Goal: Task Accomplishment & Management: Use online tool/utility

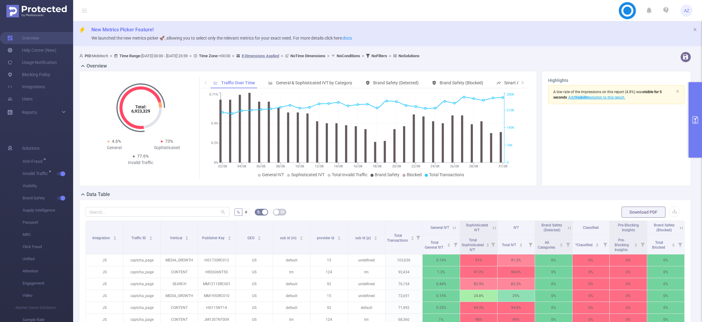
click at [694, 123] on icon "primary" at bounding box center [695, 119] width 5 height 7
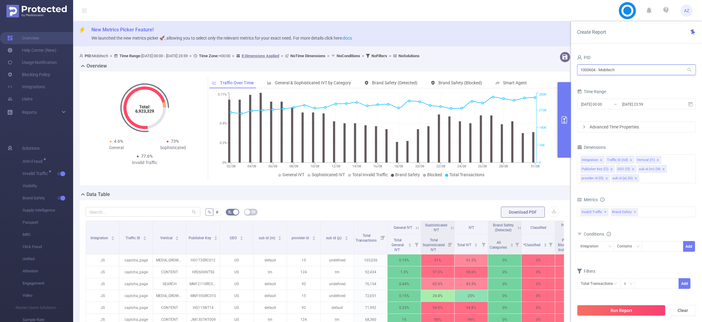
drag, startPoint x: 639, startPoint y: 73, endPoint x: 436, endPoint y: 69, distance: 202.7
click at [436, 69] on section "PID: Mobitech > Time Range: [DATE] 00:00 - [DATE] 23:59 > Time Zone: +00:00 > 8…" at bounding box center [387, 247] width 629 height 396
drag, startPoint x: 619, startPoint y: 69, endPoint x: 495, endPoint y: 71, distance: 124.0
click at [495, 71] on section "PID: Mobitech > Time Range: [DATE] 00:00 - [DATE] 23:59 > Time Zone: +00:00 > 8…" at bounding box center [387, 247] width 629 height 396
type input "youni"
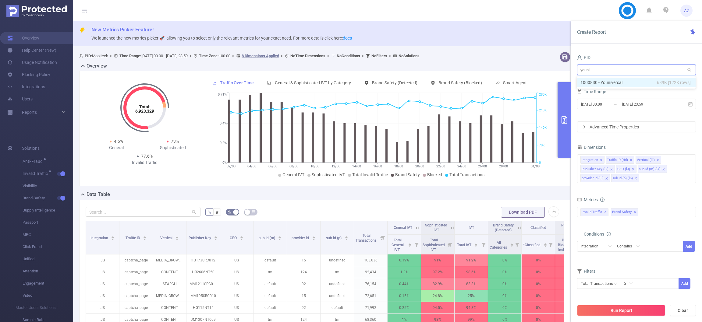
click at [630, 81] on li "1000830 - Youniversal 689K [122K rows]" at bounding box center [636, 83] width 119 height 10
click at [628, 105] on input "[DATE] 23:59" at bounding box center [646, 104] width 49 height 8
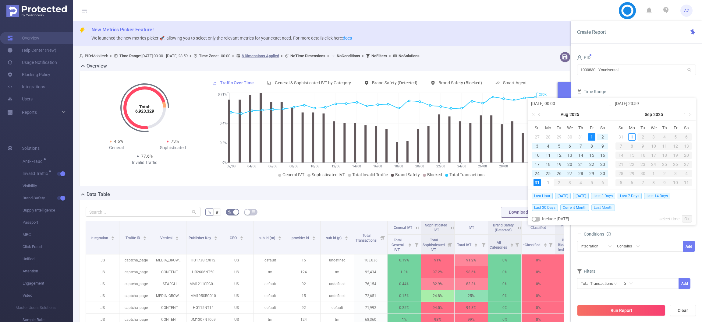
click at [605, 208] on span "Last Month" at bounding box center [602, 207] width 23 height 7
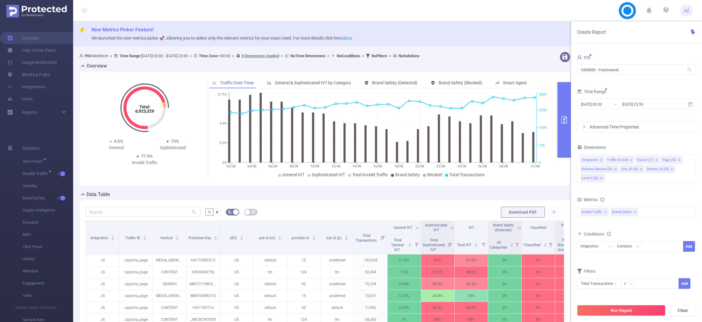
click at [647, 312] on button "Run Report" at bounding box center [621, 310] width 88 height 11
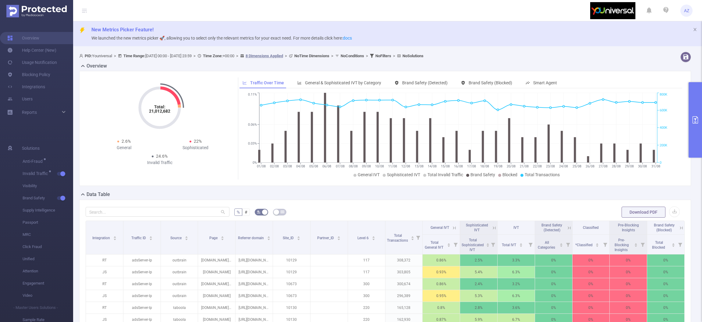
click at [694, 113] on button "primary" at bounding box center [695, 120] width 13 height 76
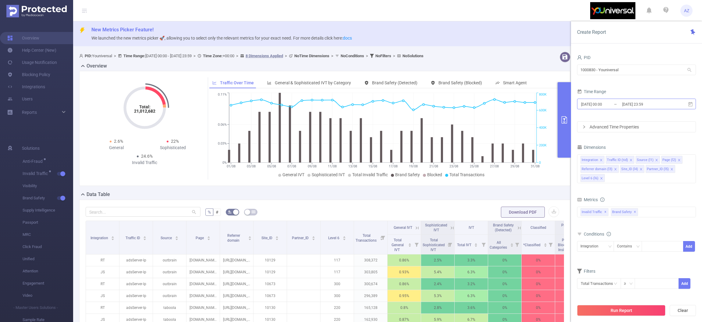
click at [652, 102] on input "[DATE] 23:59" at bounding box center [646, 104] width 49 height 8
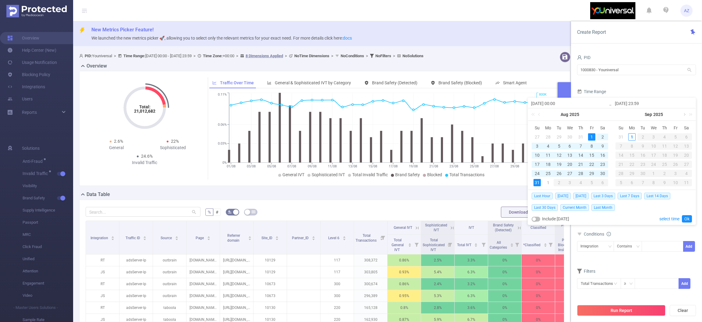
click at [684, 113] on link at bounding box center [683, 114] width 5 height 12
click at [538, 113] on link at bounding box center [539, 114] width 5 height 12
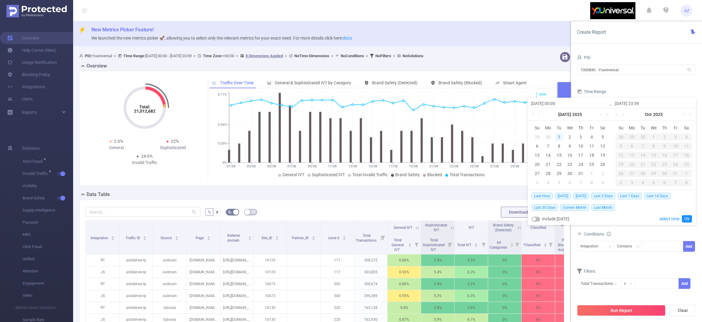
click at [557, 135] on div "1" at bounding box center [559, 136] width 7 height 7
click at [582, 173] on div "31" at bounding box center [580, 173] width 7 height 7
type input "[DATE] 00:00"
type input "[DATE] 23:59"
type input "[DATE] 00:00"
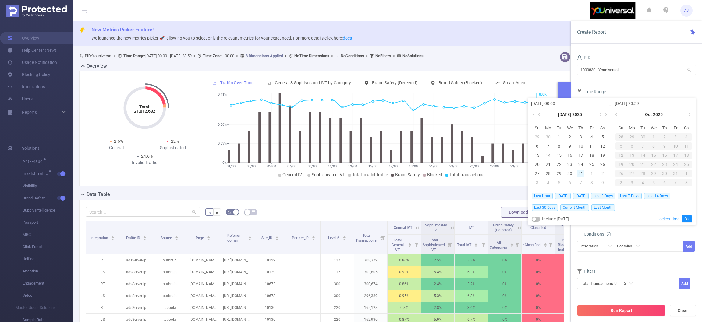
type input "[DATE] 23:59"
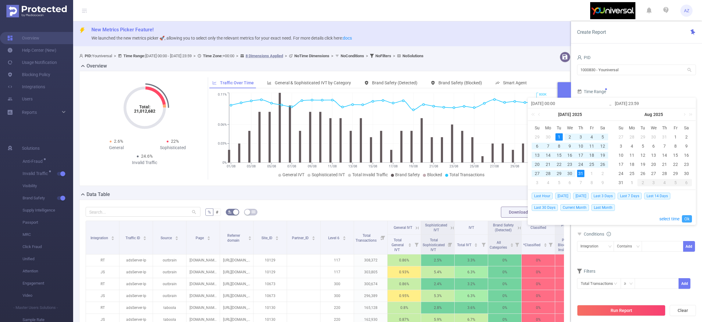
click at [691, 218] on link "Ok" at bounding box center [687, 218] width 10 height 7
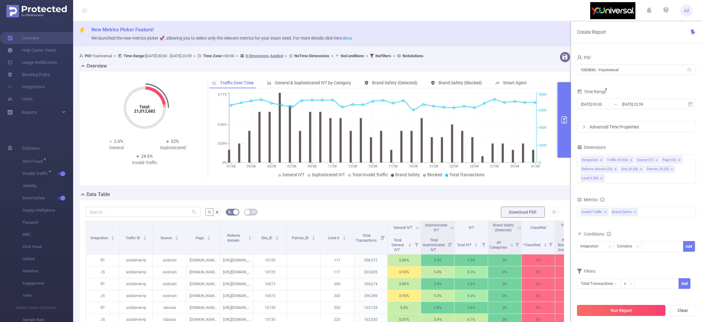
click at [610, 308] on button "Run Report" at bounding box center [621, 310] width 88 height 11
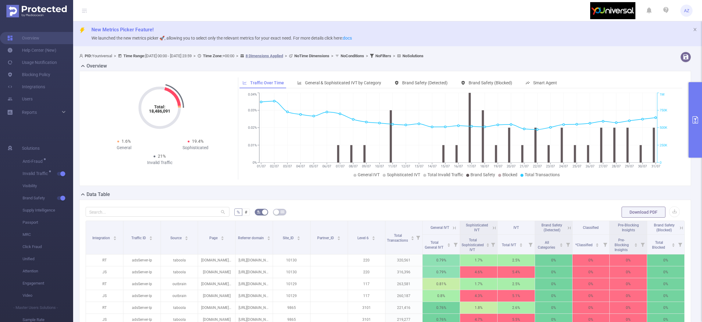
click at [698, 122] on icon "primary" at bounding box center [695, 119] width 5 height 7
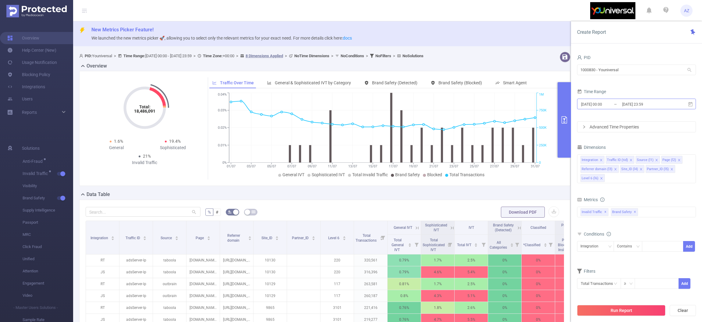
click at [647, 101] on input "[DATE] 23:59" at bounding box center [646, 104] width 49 height 8
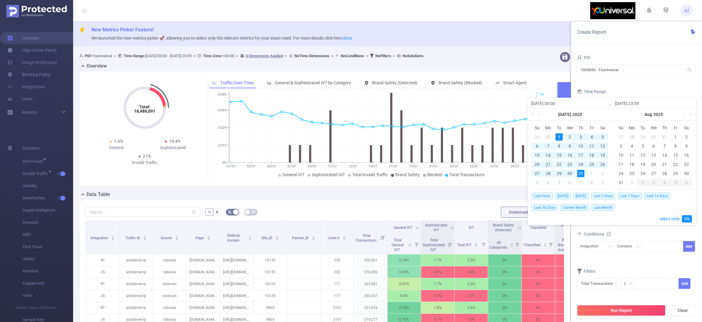
click at [539, 113] on link at bounding box center [539, 114] width 5 height 12
click at [537, 134] on div "1" at bounding box center [537, 136] width 7 height 7
click at [548, 178] on td "30" at bounding box center [548, 173] width 11 height 9
type input "[DATE] 00:00"
type input "[DATE] 23:59"
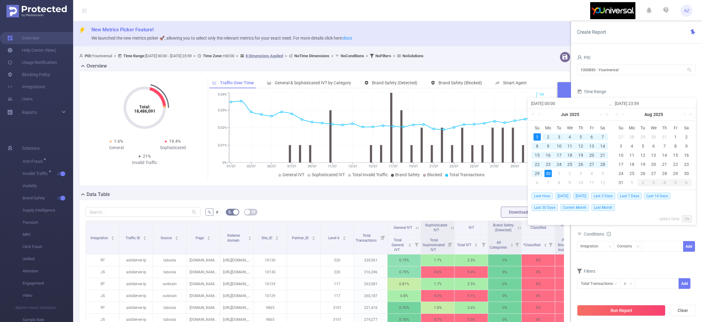
type input "[DATE] 00:00"
type input "[DATE] 23:59"
click at [548, 174] on div "30" at bounding box center [548, 173] width 7 height 7
click at [687, 219] on link "Ok" at bounding box center [687, 218] width 10 height 7
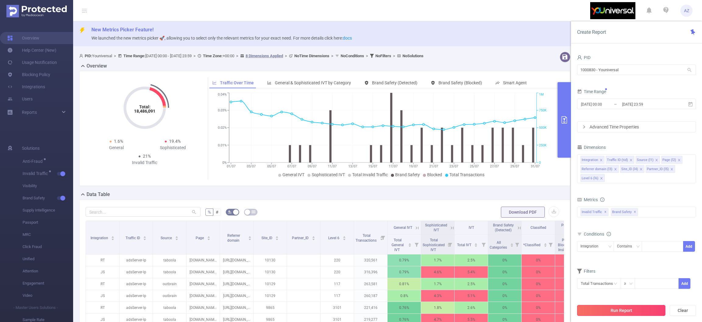
click at [640, 311] on button "Run Report" at bounding box center [621, 310] width 88 height 11
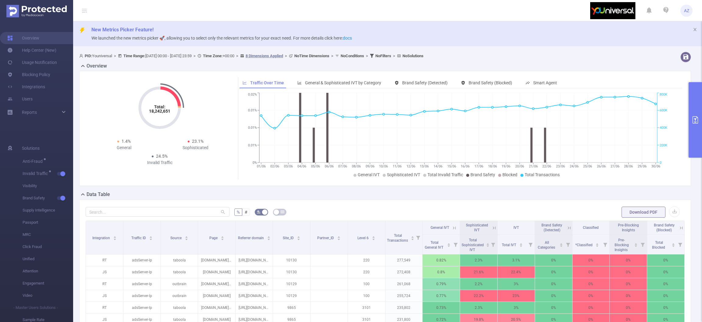
click at [697, 118] on icon "primary" at bounding box center [695, 119] width 7 height 7
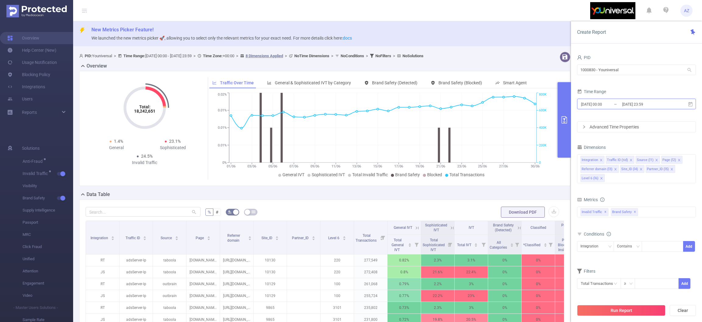
click at [617, 105] on input "[DATE] 00:00" at bounding box center [605, 104] width 49 height 8
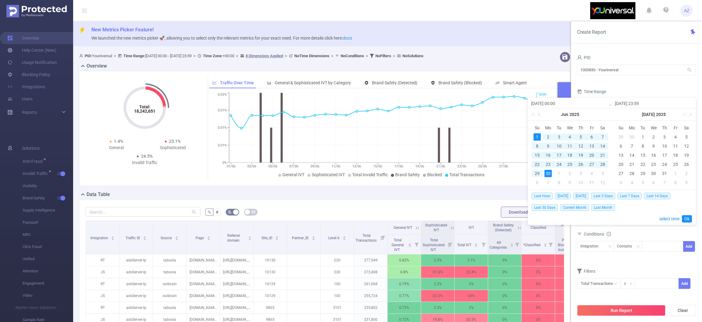
click at [538, 113] on link at bounding box center [539, 114] width 5 height 12
click at [578, 137] on div "1" at bounding box center [580, 136] width 7 height 7
click at [602, 174] on div "31" at bounding box center [602, 173] width 7 height 7
type input "[DATE] 00:00"
type input "[DATE] 23:59"
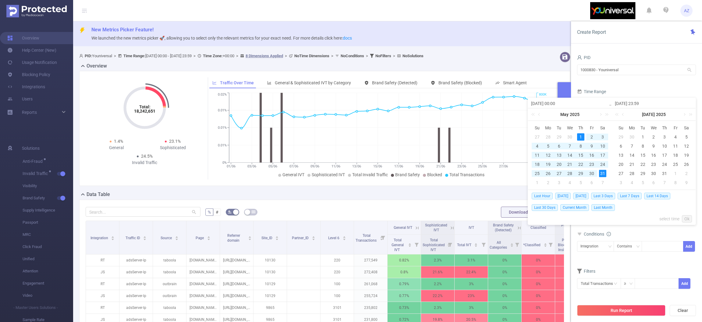
type input "[DATE] 00:00"
type input "[DATE] 23:59"
click at [690, 220] on link "Ok" at bounding box center [687, 218] width 10 height 7
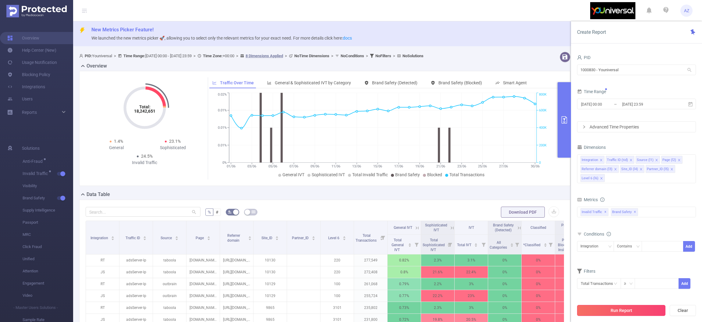
click at [647, 309] on button "Run Report" at bounding box center [621, 310] width 88 height 11
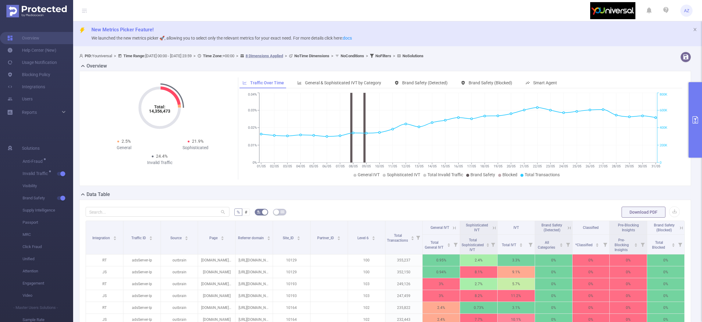
click at [696, 118] on icon "primary" at bounding box center [695, 119] width 7 height 7
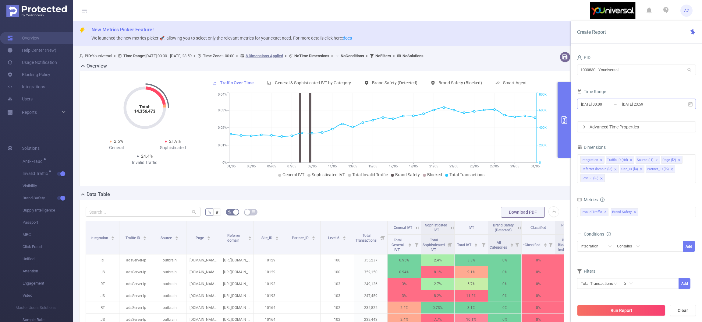
click at [649, 104] on input "[DATE] 23:59" at bounding box center [646, 104] width 49 height 8
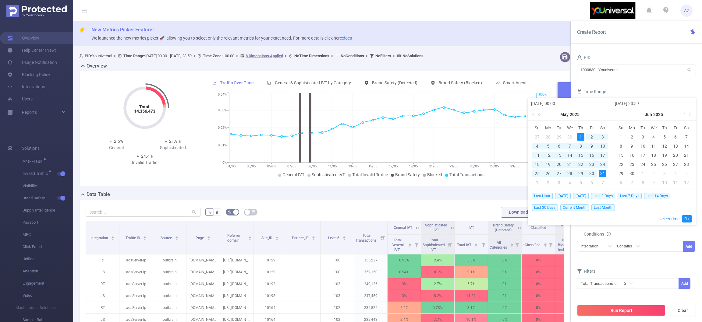
click at [685, 114] on link at bounding box center [683, 114] width 5 height 12
click at [541, 116] on link at bounding box center [539, 114] width 5 height 12
click at [560, 135] on div "1" at bounding box center [559, 136] width 7 height 7
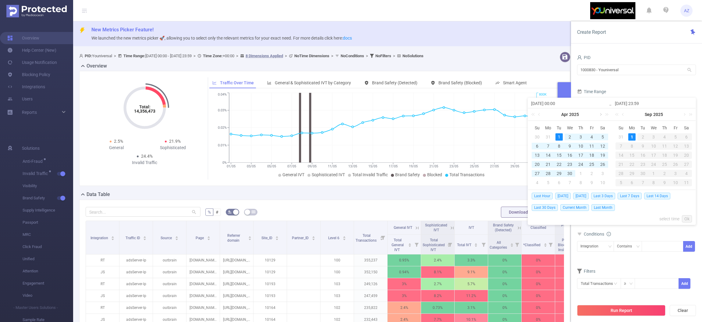
click at [598, 116] on link at bounding box center [600, 114] width 5 height 12
click at [598, 115] on link at bounding box center [600, 114] width 5 height 12
click at [592, 135] on div "1" at bounding box center [591, 136] width 7 height 7
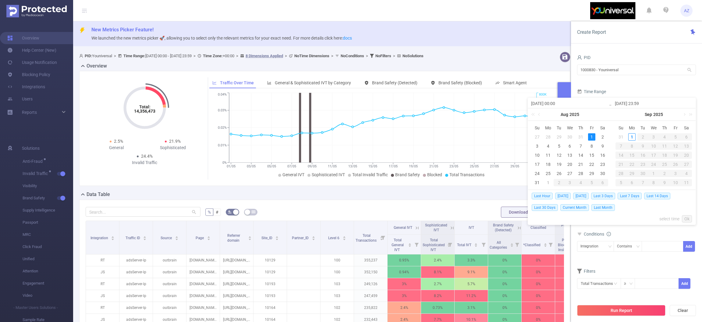
type input "[DATE] 00:00"
type input "[DATE] 23:59"
type input "[DATE] 00:00"
type input "[DATE] 23:59"
click at [574, 206] on span "Current Month" at bounding box center [574, 207] width 29 height 7
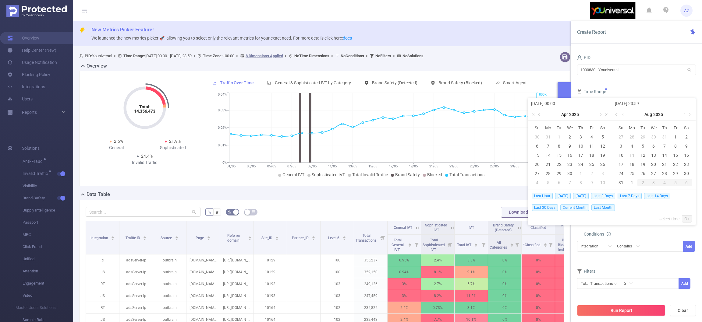
type input "[DATE] 00:00"
type input "[DATE] 08:59"
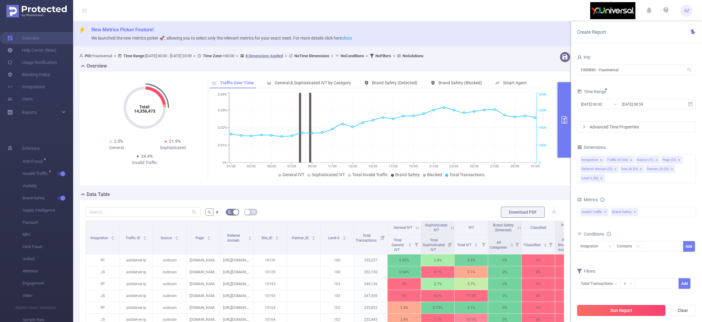
click at [607, 311] on button "Run Report" at bounding box center [621, 310] width 88 height 11
